Goal: Transaction & Acquisition: Purchase product/service

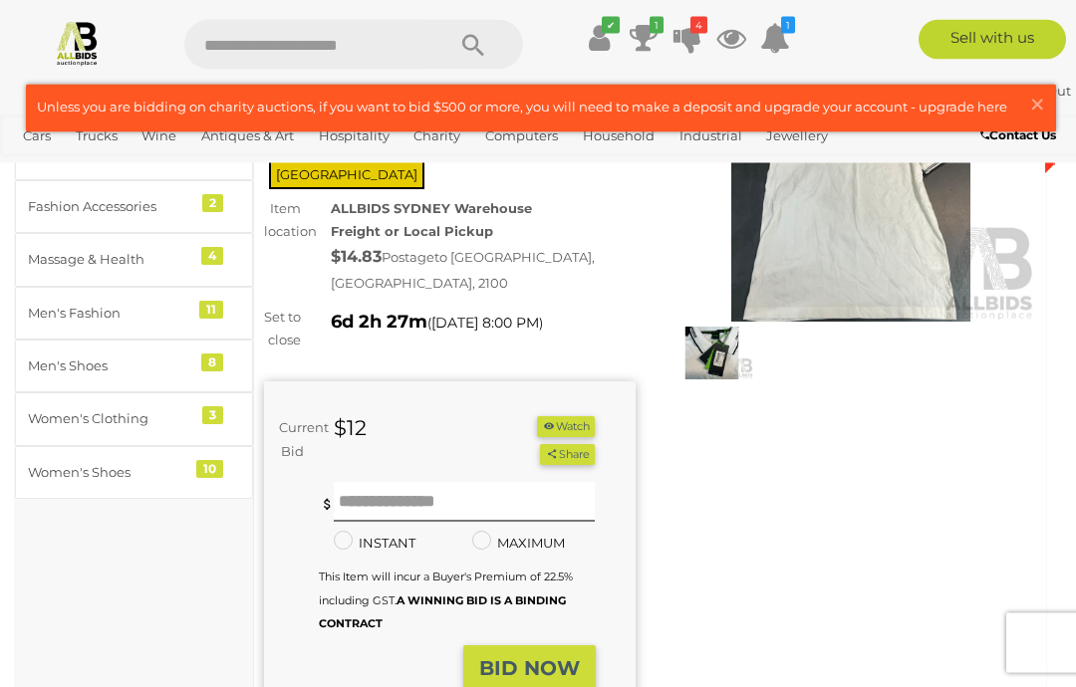
scroll to position [180, 0]
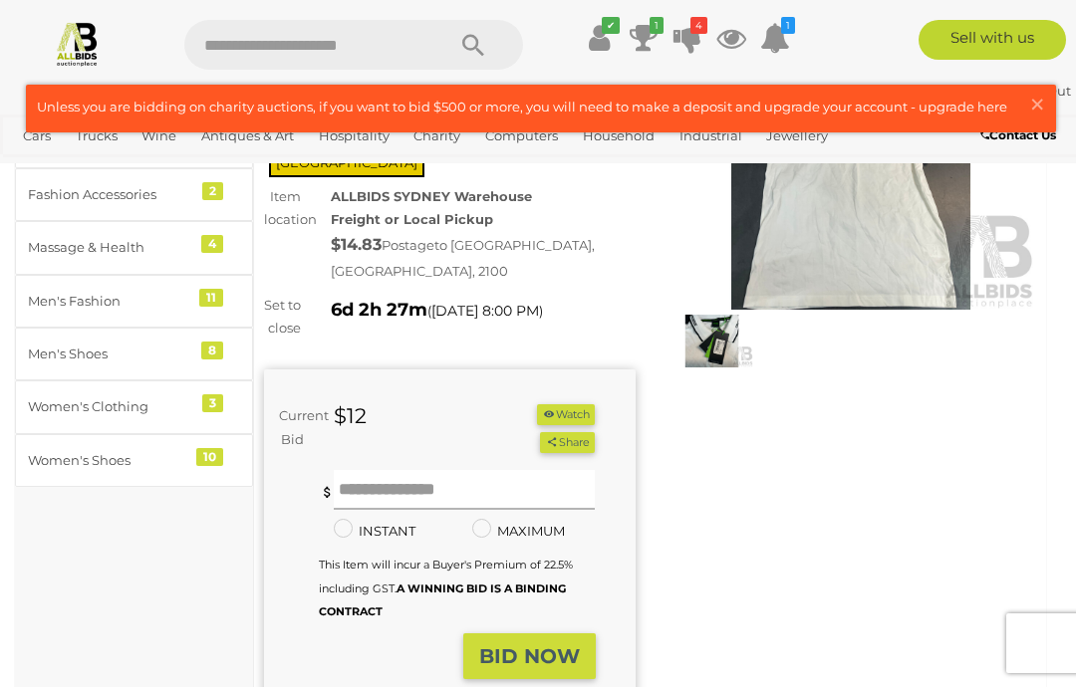
click at [413, 498] on input "text" at bounding box center [464, 490] width 261 height 40
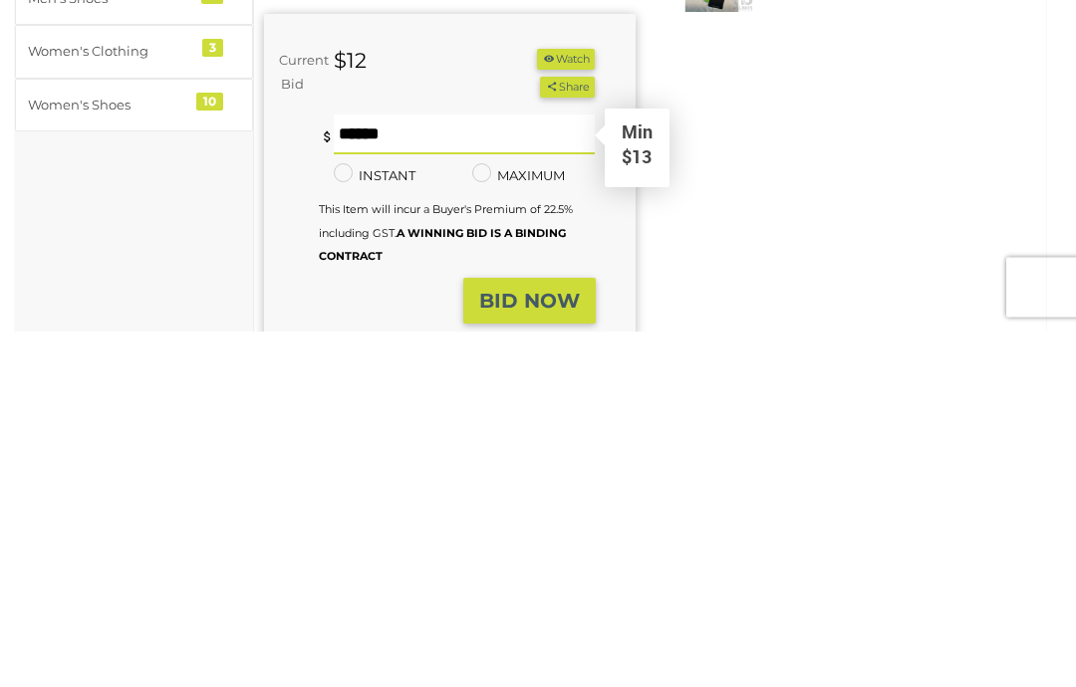
type input "**"
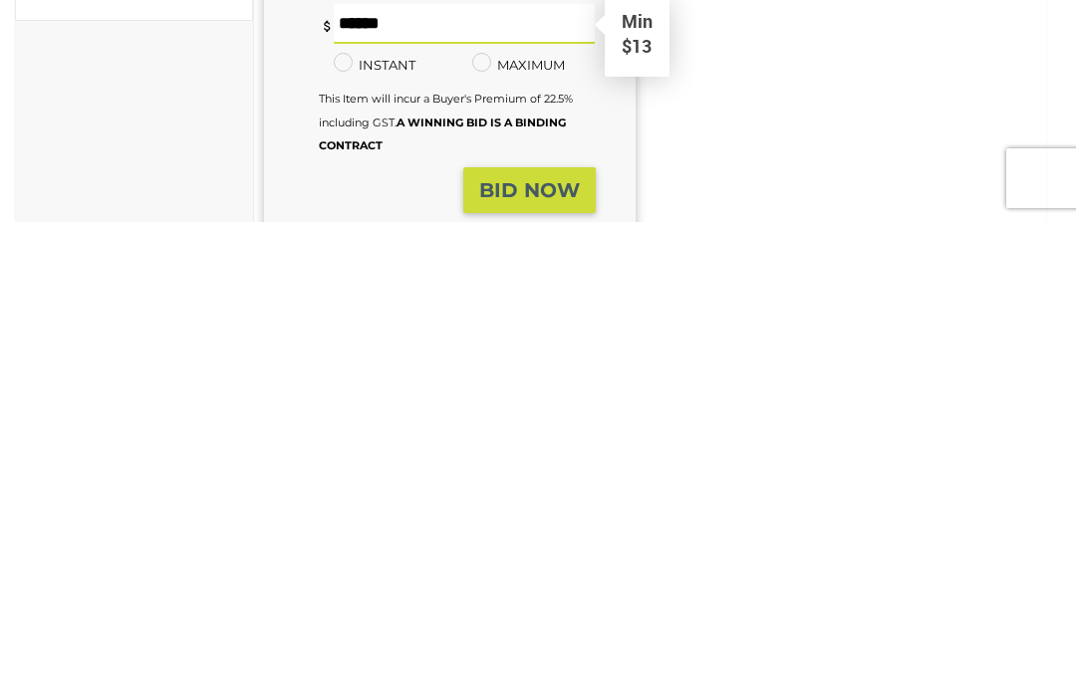
click at [546, 644] on strong "BID NOW" at bounding box center [529, 656] width 101 height 24
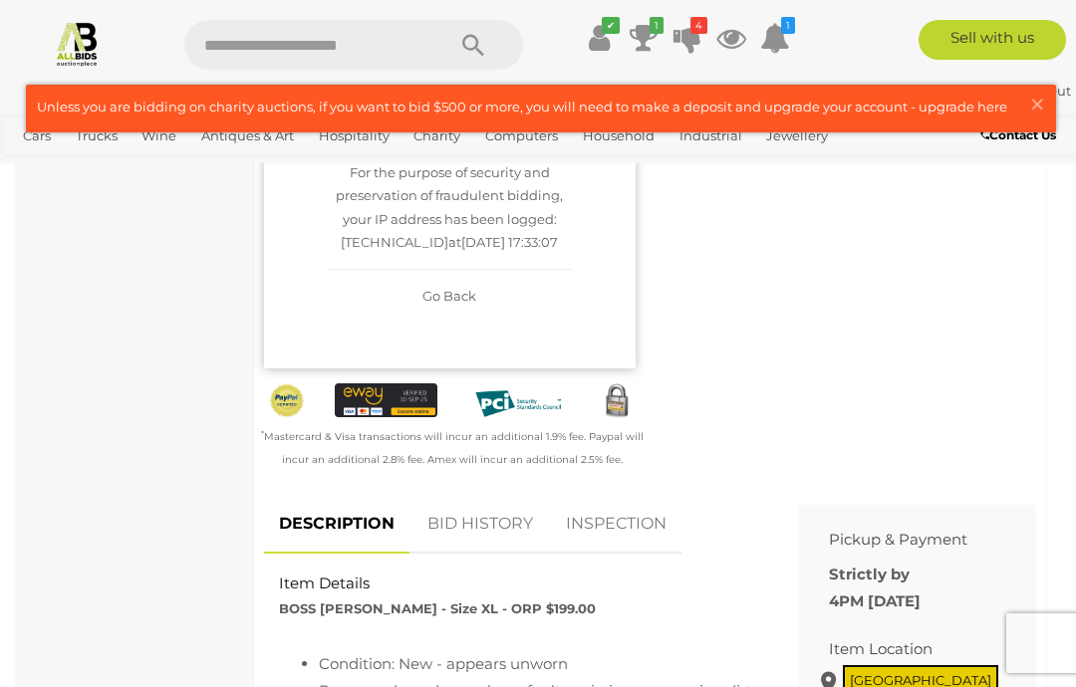
click at [506, 126] on link at bounding box center [541, 109] width 1028 height 46
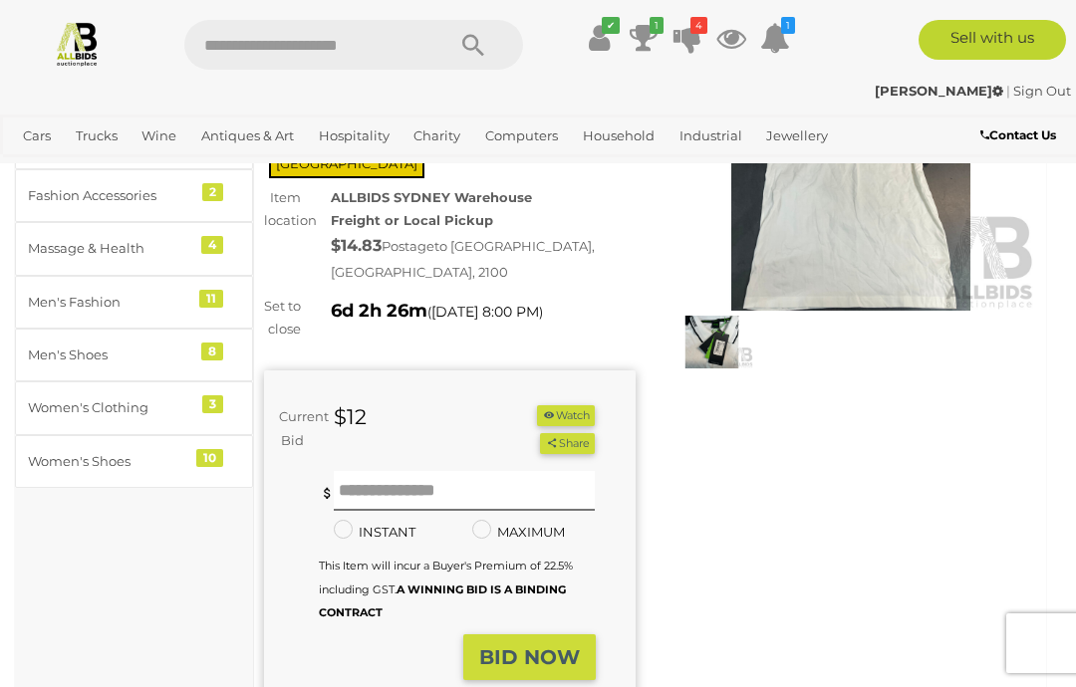
scroll to position [193, 0]
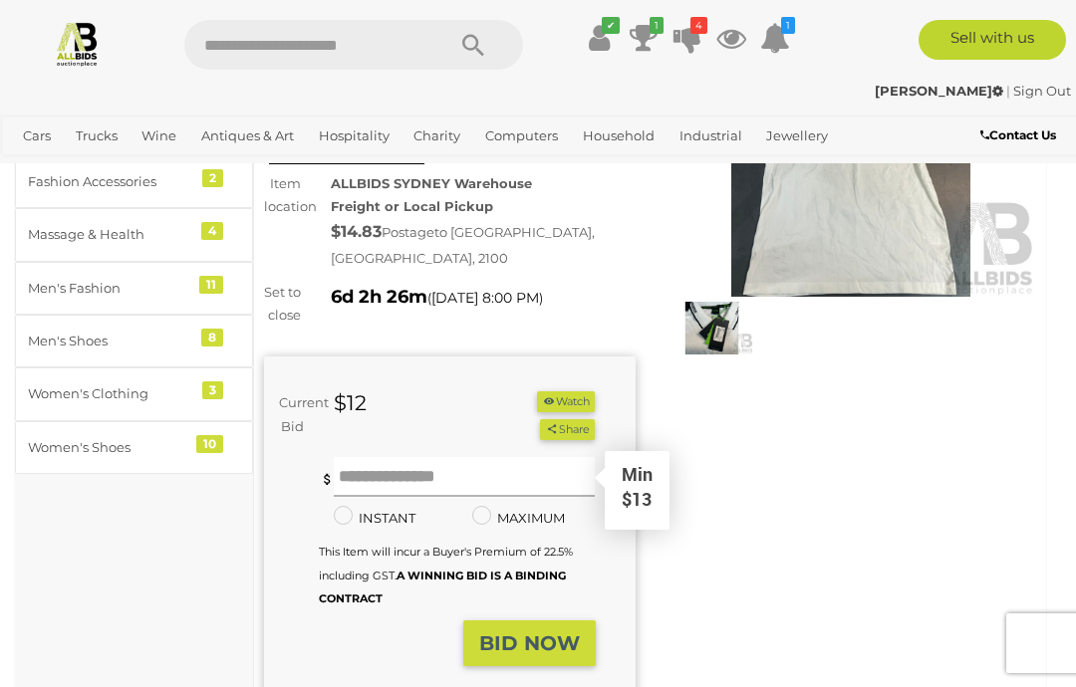
click at [445, 488] on input "text" at bounding box center [464, 477] width 261 height 40
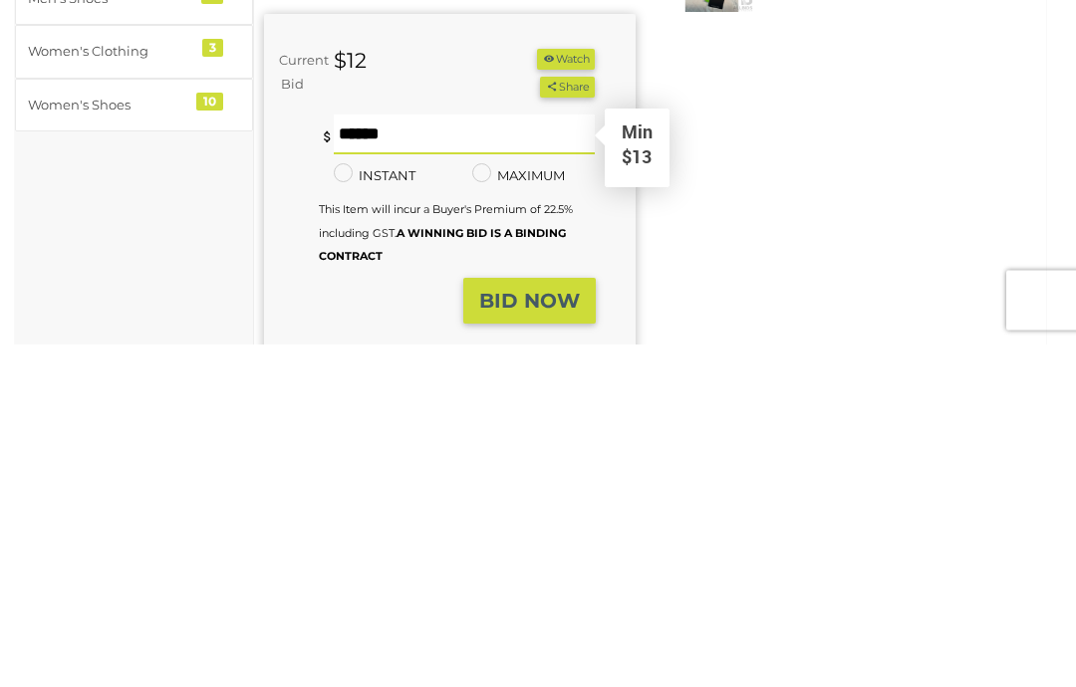
type input "**"
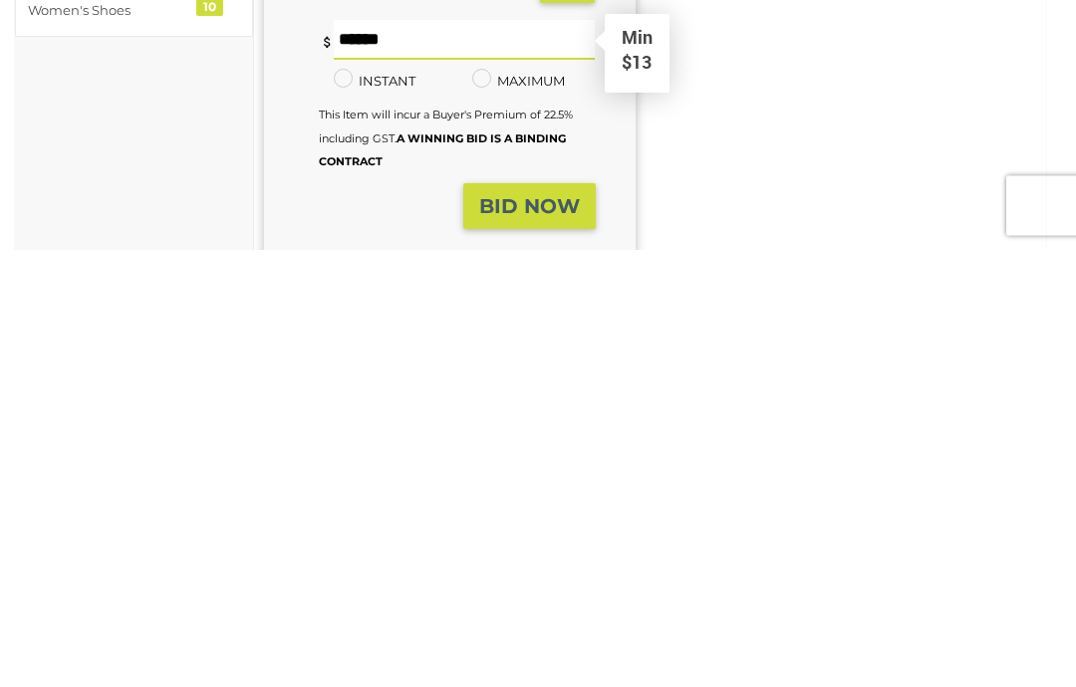
click at [543, 633] on strong "BID NOW" at bounding box center [529, 645] width 101 height 24
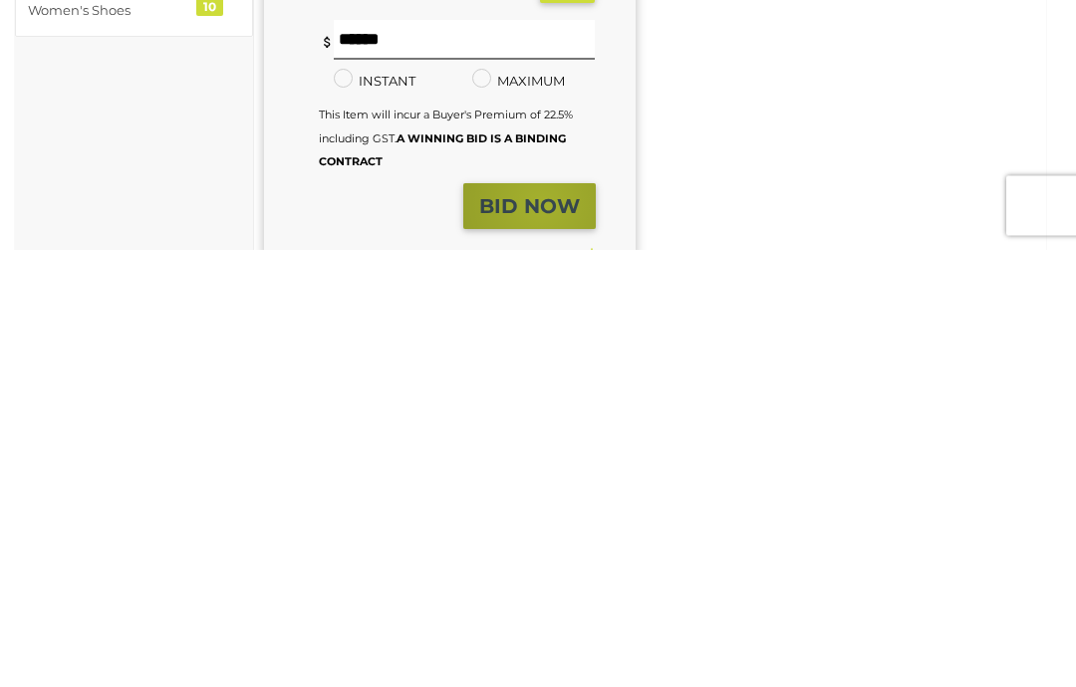
scroll to position [631, 0]
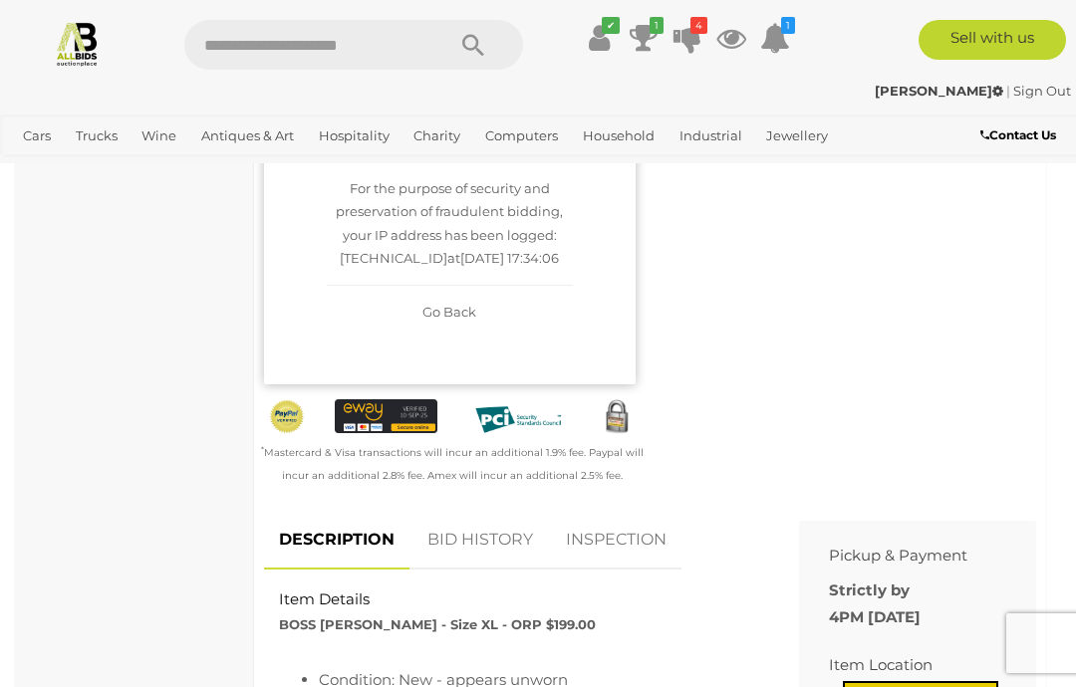
click at [774, 191] on div "Winning Outbid Warranty Charity" at bounding box center [650, 61] width 802 height 902
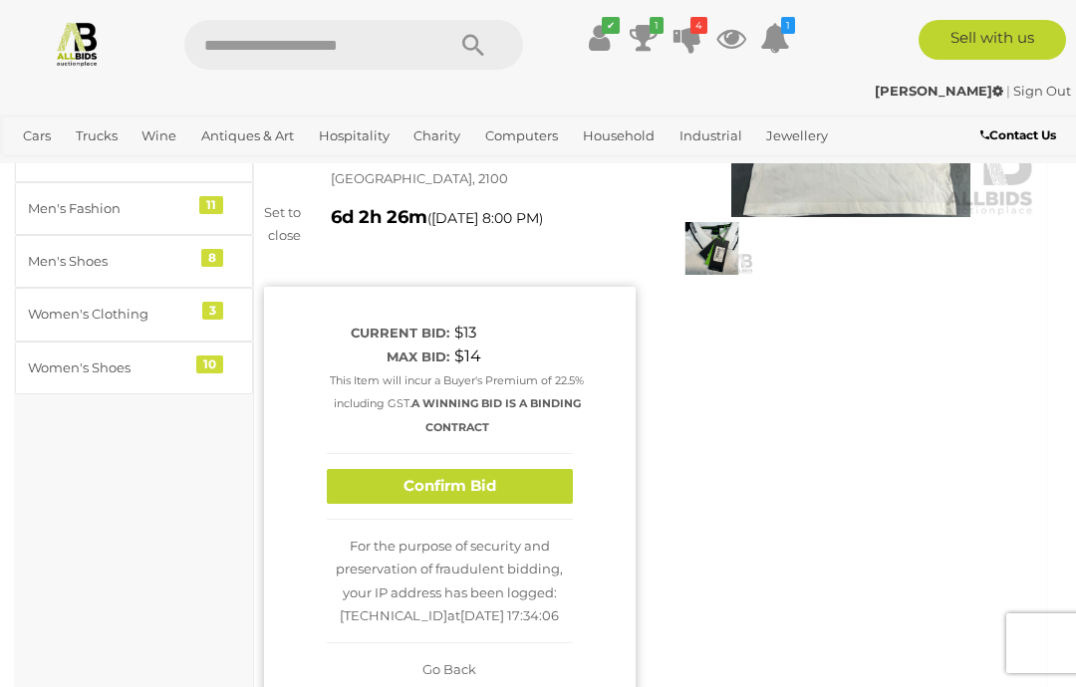
scroll to position [271, 0]
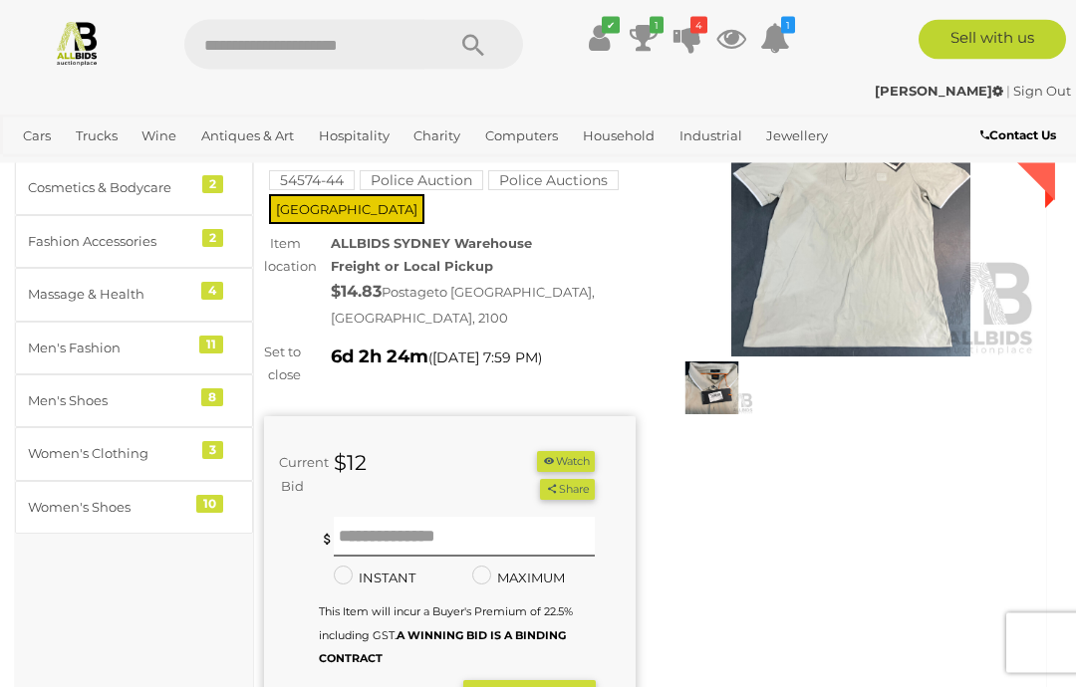
scroll to position [138, 0]
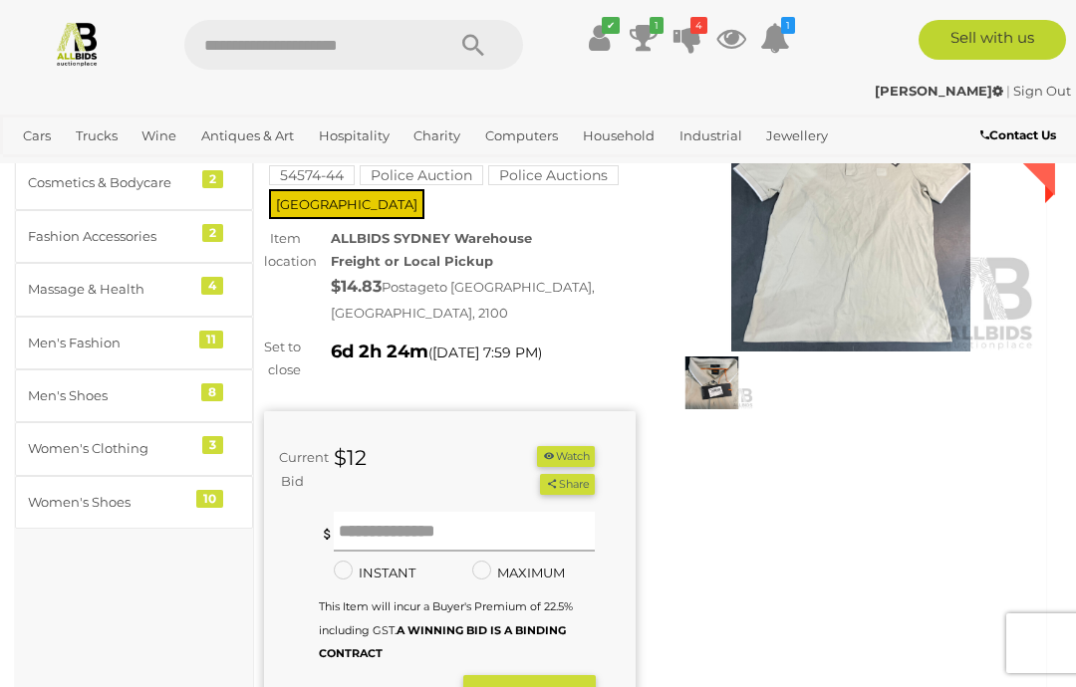
click at [412, 541] on input "text" at bounding box center [464, 532] width 261 height 40
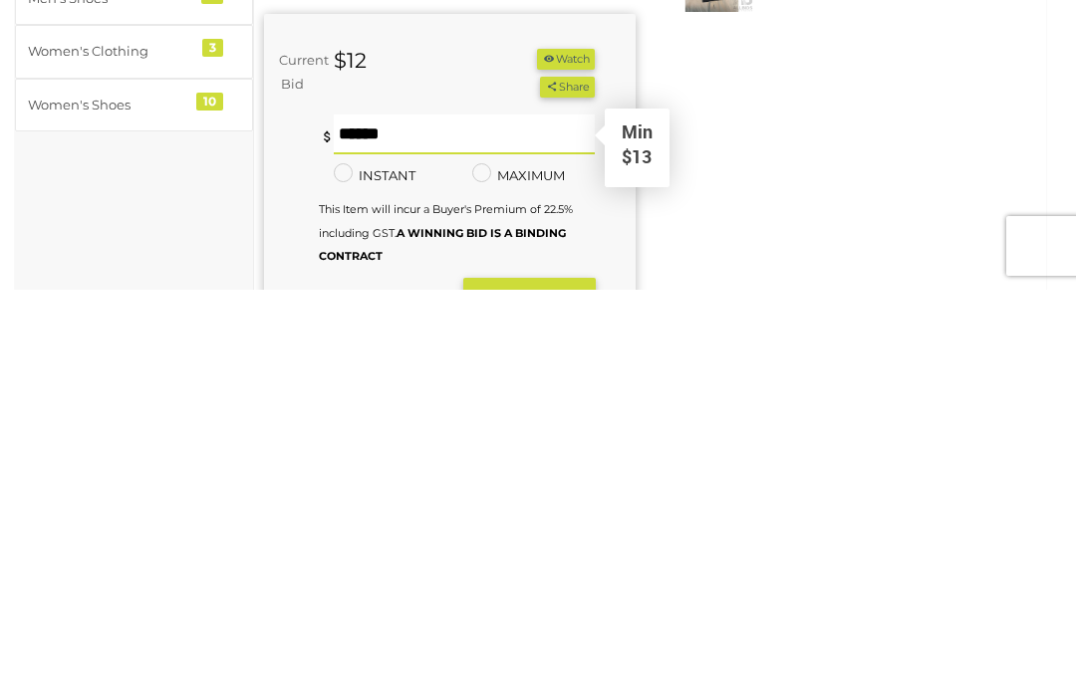
type input "**"
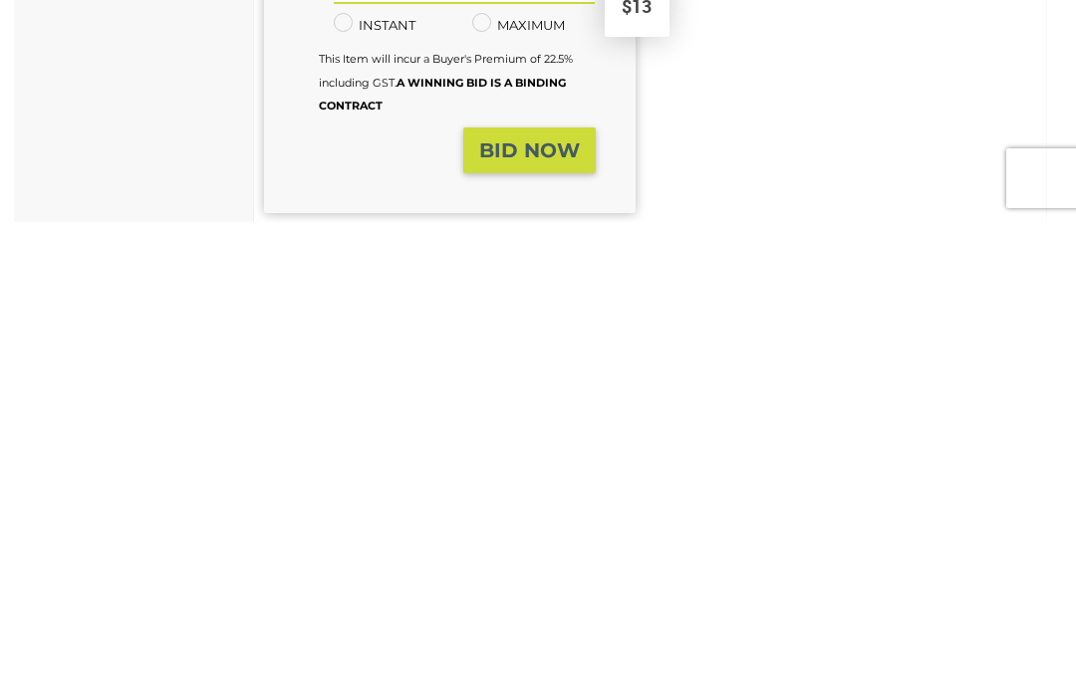
scroll to position [226, 0]
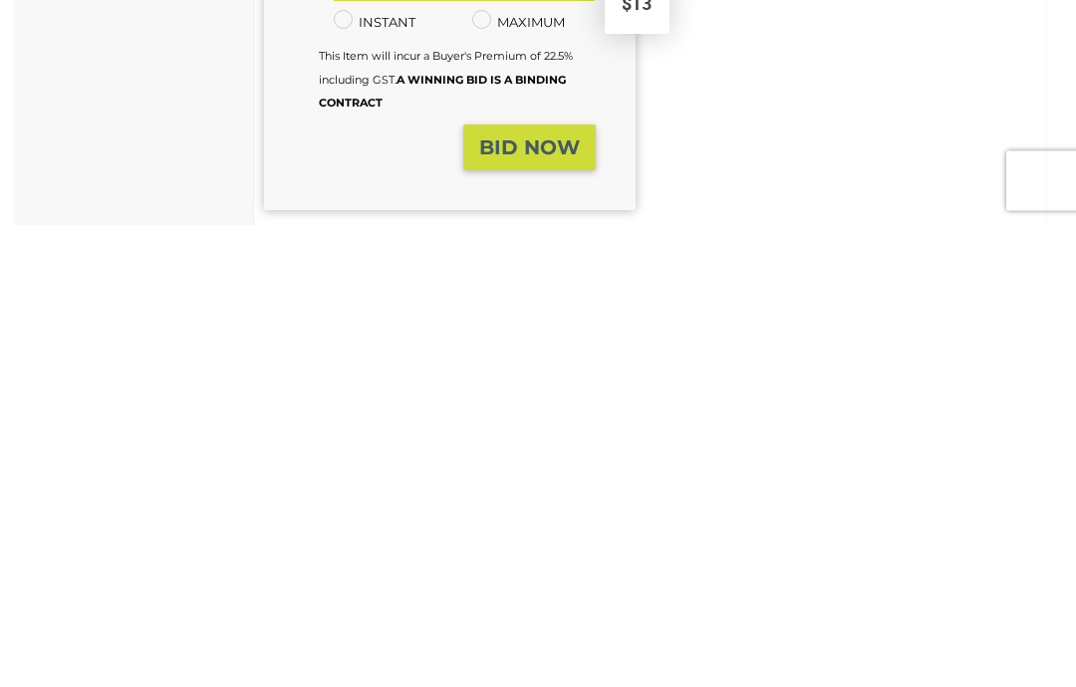
click at [550, 599] on strong "BID NOW" at bounding box center [529, 611] width 101 height 24
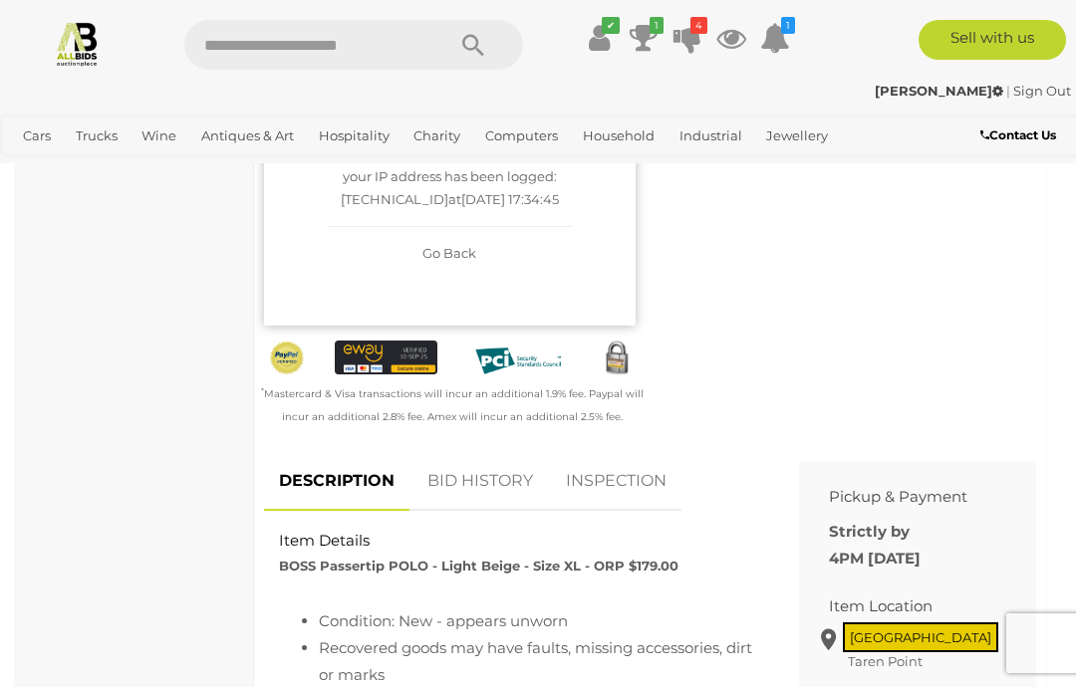
click at [463, 68] on button "Search" at bounding box center [473, 45] width 100 height 50
